Goal: Navigation & Orientation: Go to known website

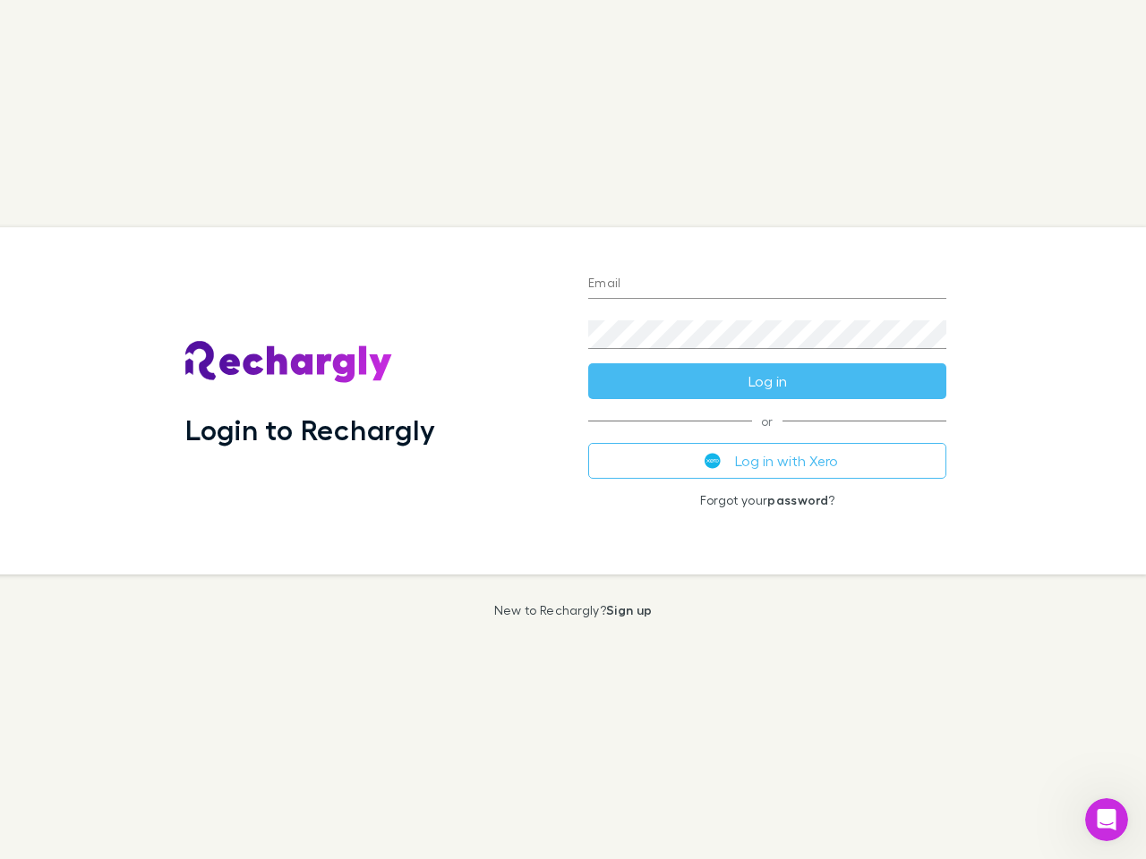
click at [573, 430] on div "Login to Rechargly" at bounding box center [372, 400] width 403 height 347
click at [767, 285] on input "Email" at bounding box center [767, 284] width 358 height 29
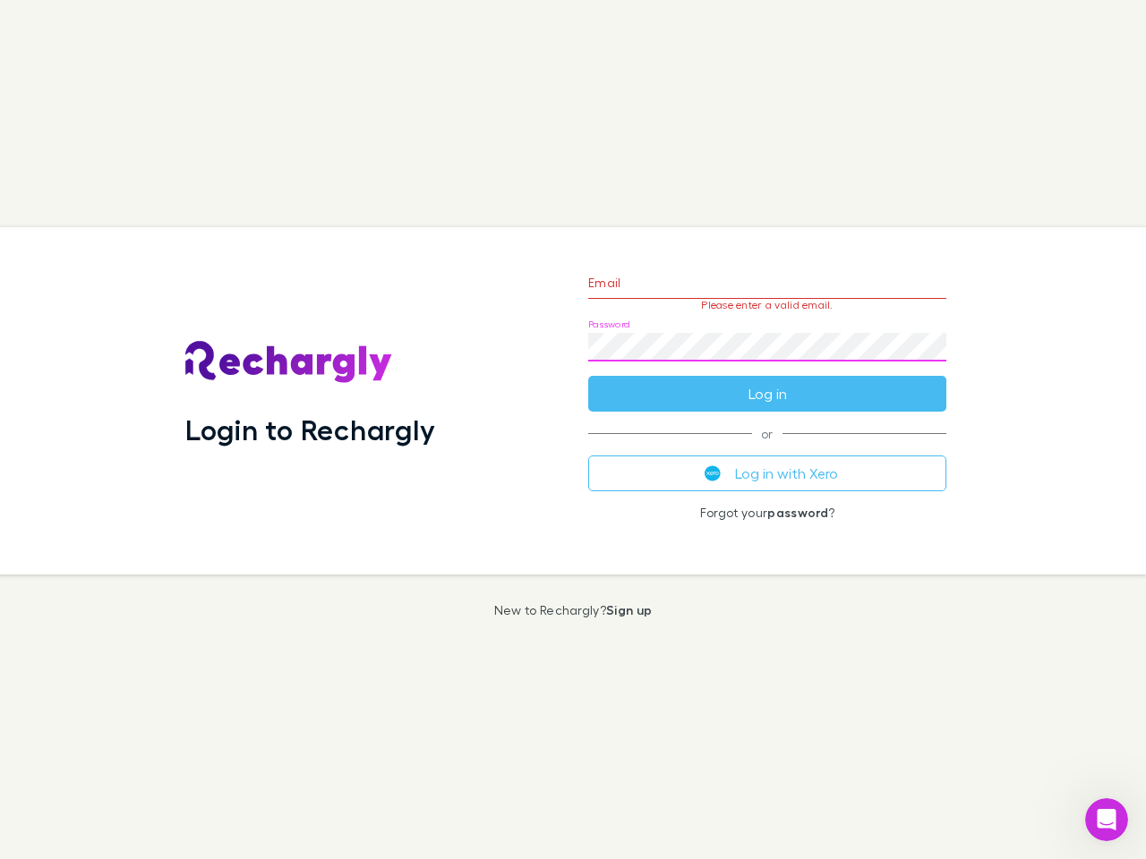
click at [767, 381] on form "Email Please enter a valid email. Password Log in" at bounding box center [767, 334] width 358 height 156
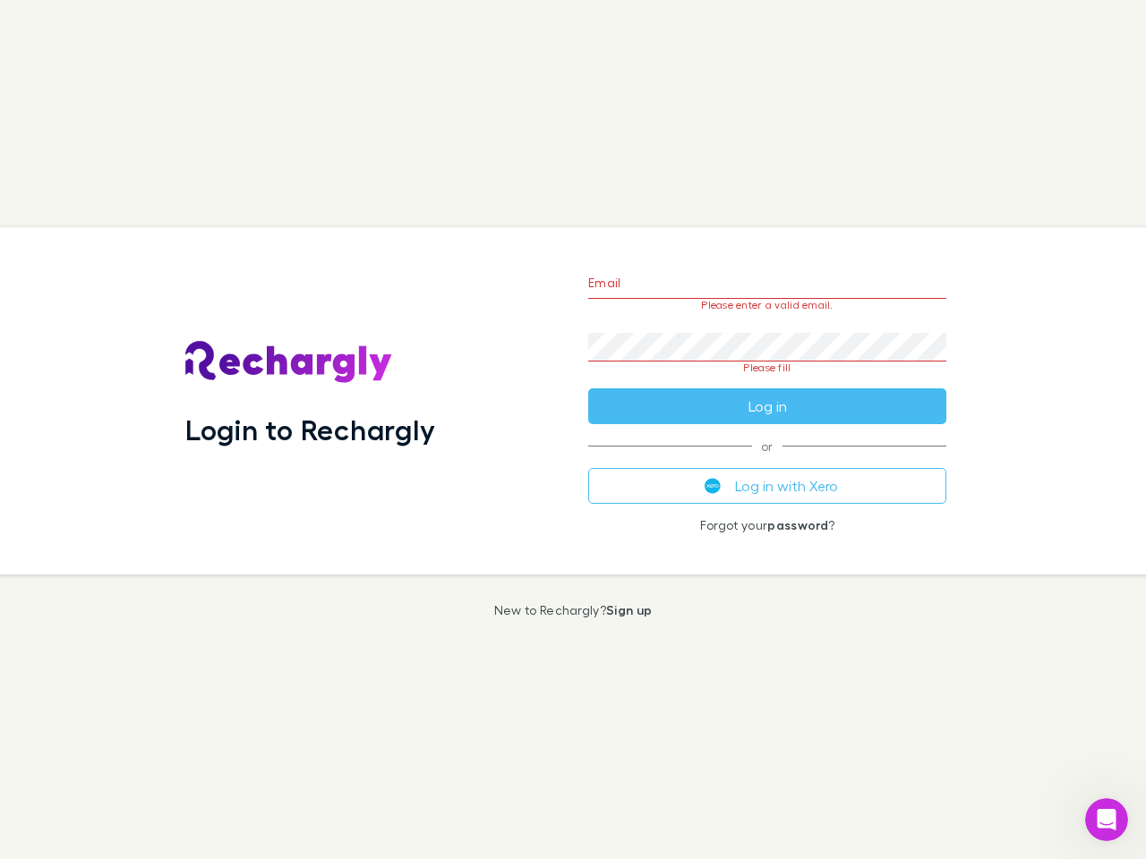
click at [767, 461] on div "Email Please enter a valid email. Password Please fill Log in or Log in with Xe…" at bounding box center [767, 400] width 387 height 347
click at [1106, 820] on icon "Open Intercom Messenger" at bounding box center [1107, 821] width 30 height 30
